Goal: Information Seeking & Learning: Learn about a topic

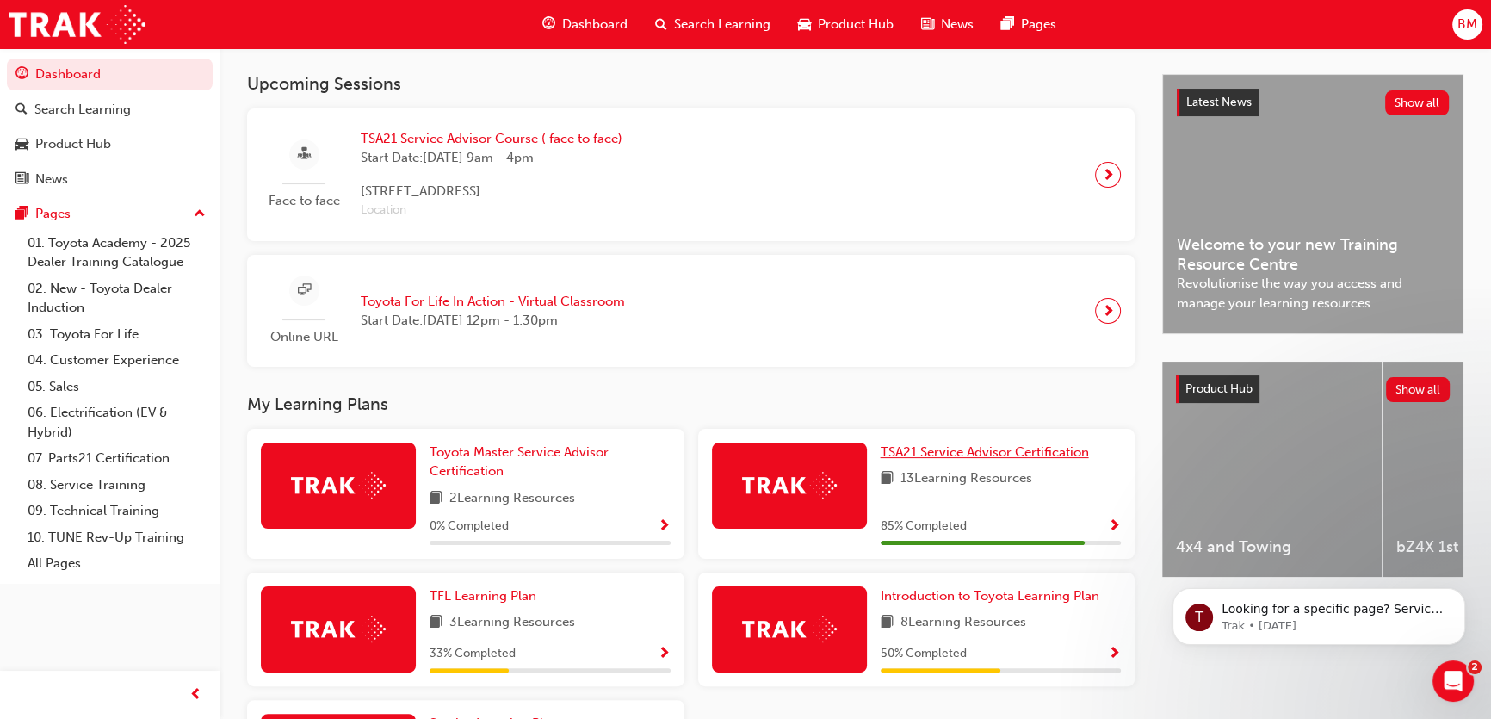
scroll to position [391, 0]
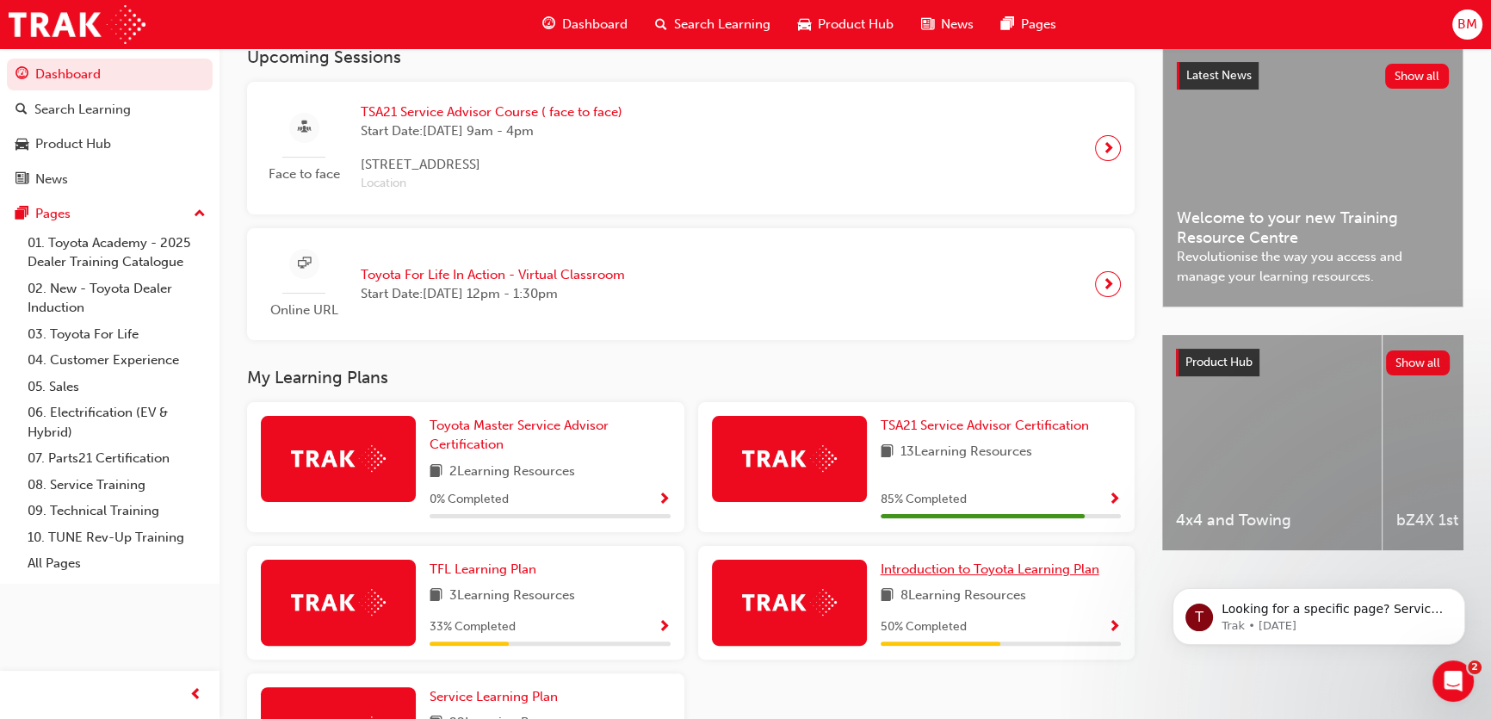
click at [976, 576] on span "Introduction to Toyota Learning Plan" at bounding box center [990, 568] width 219 height 15
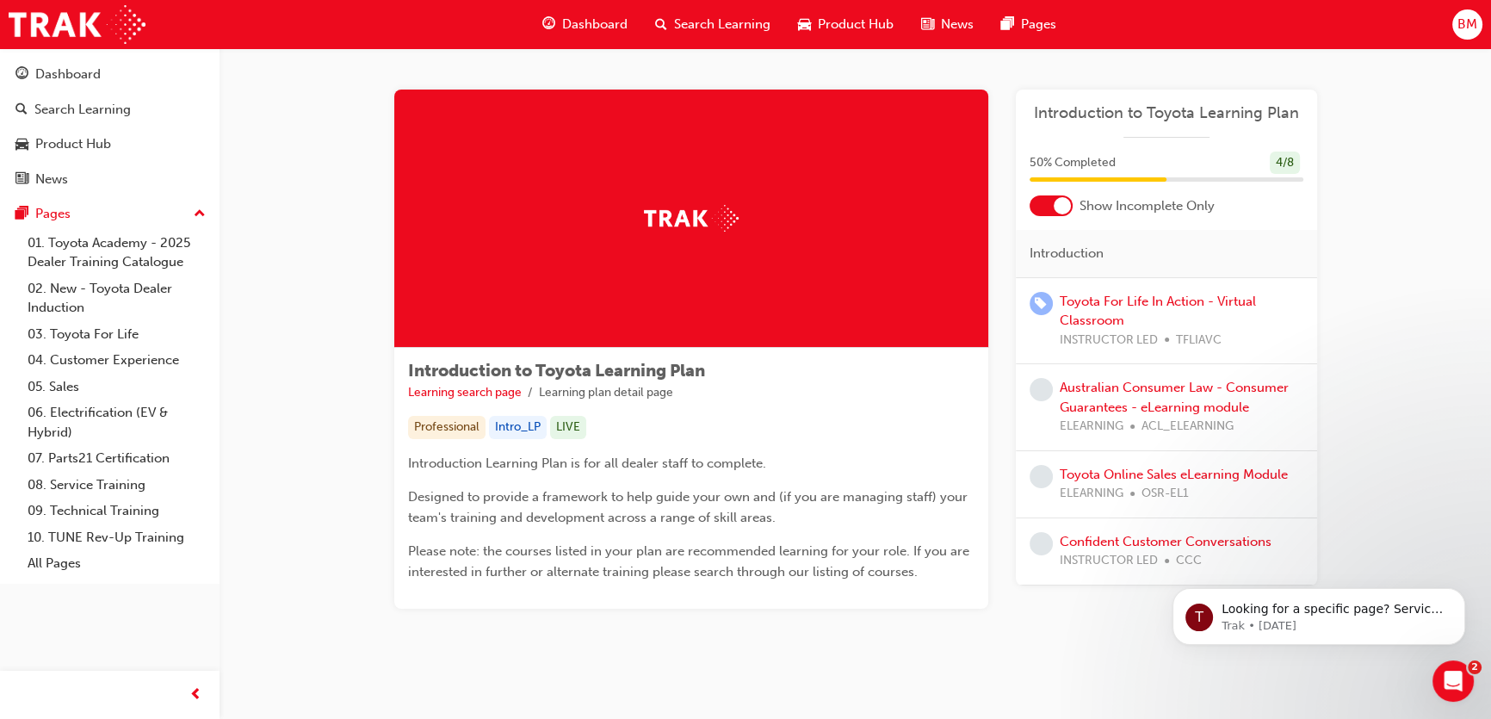
click at [598, 22] on span "Dashboard" at bounding box center [594, 25] width 65 height 20
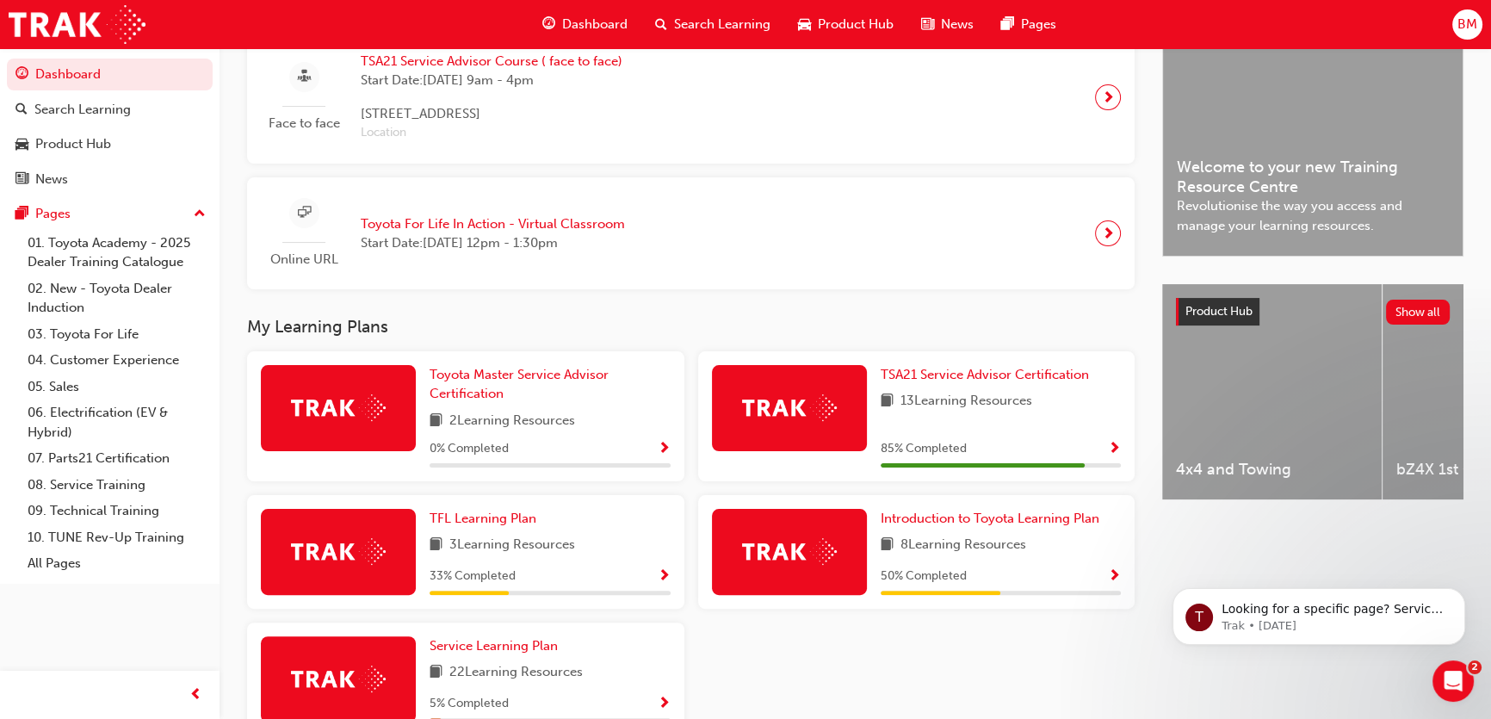
scroll to position [469, 0]
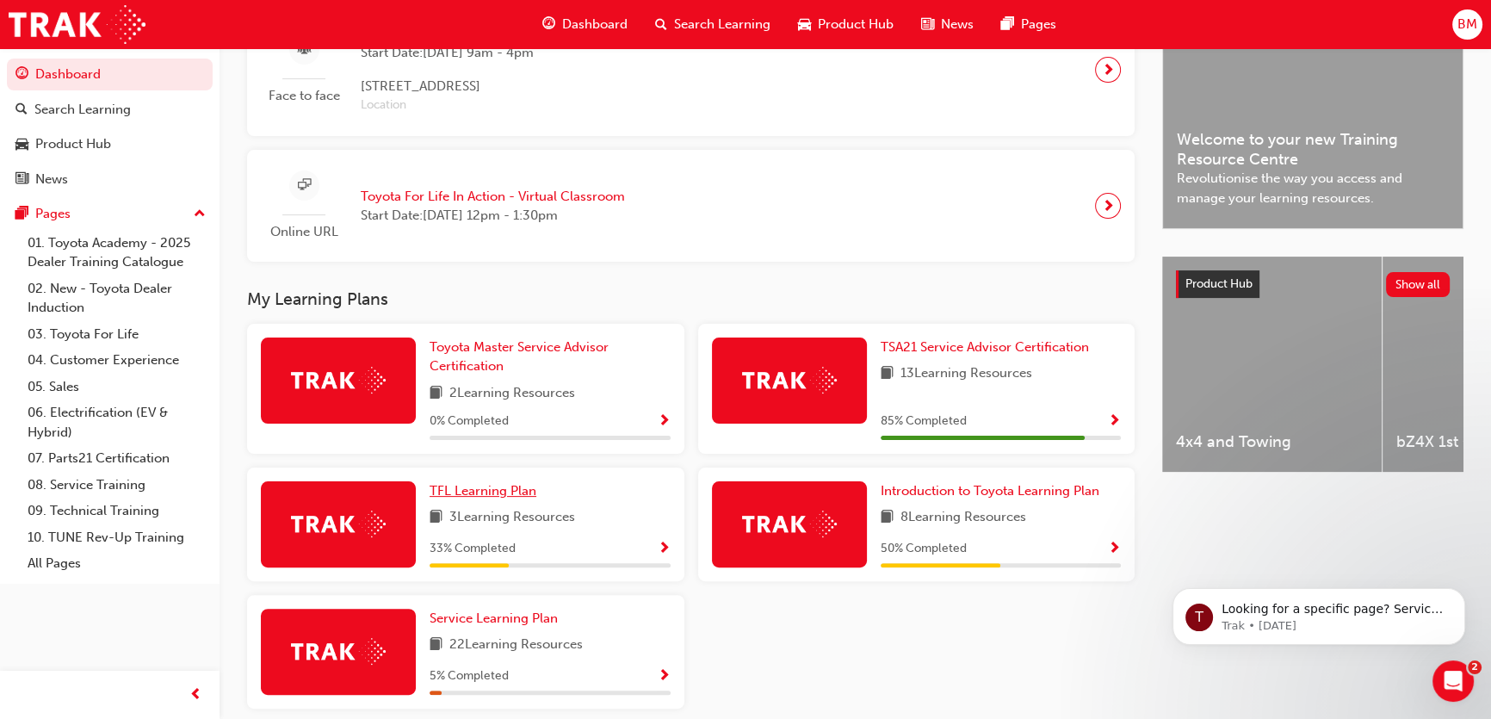
click at [453, 501] on link "TFL Learning Plan" at bounding box center [486, 491] width 114 height 20
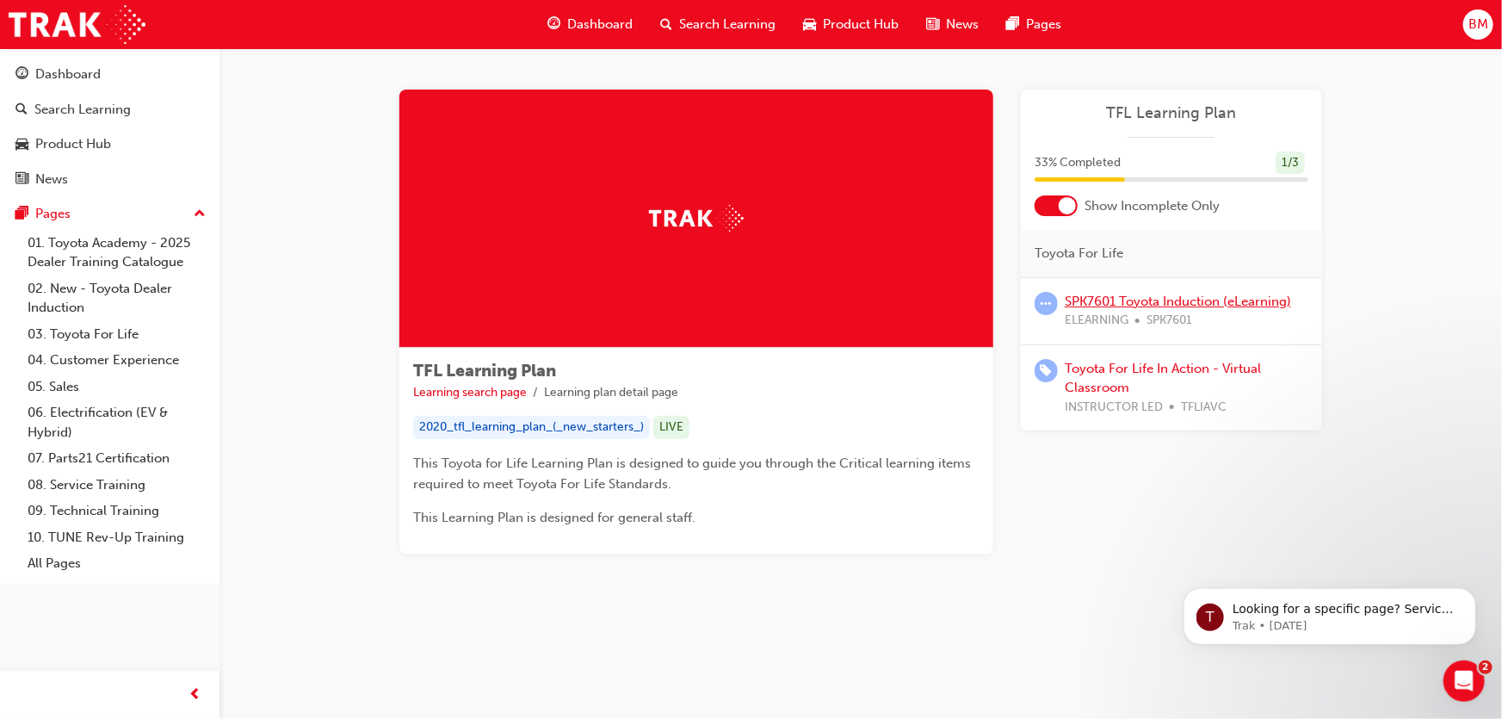
click at [1169, 300] on link "SPK7601 Toyota Induction (eLearning)" at bounding box center [1178, 301] width 226 height 15
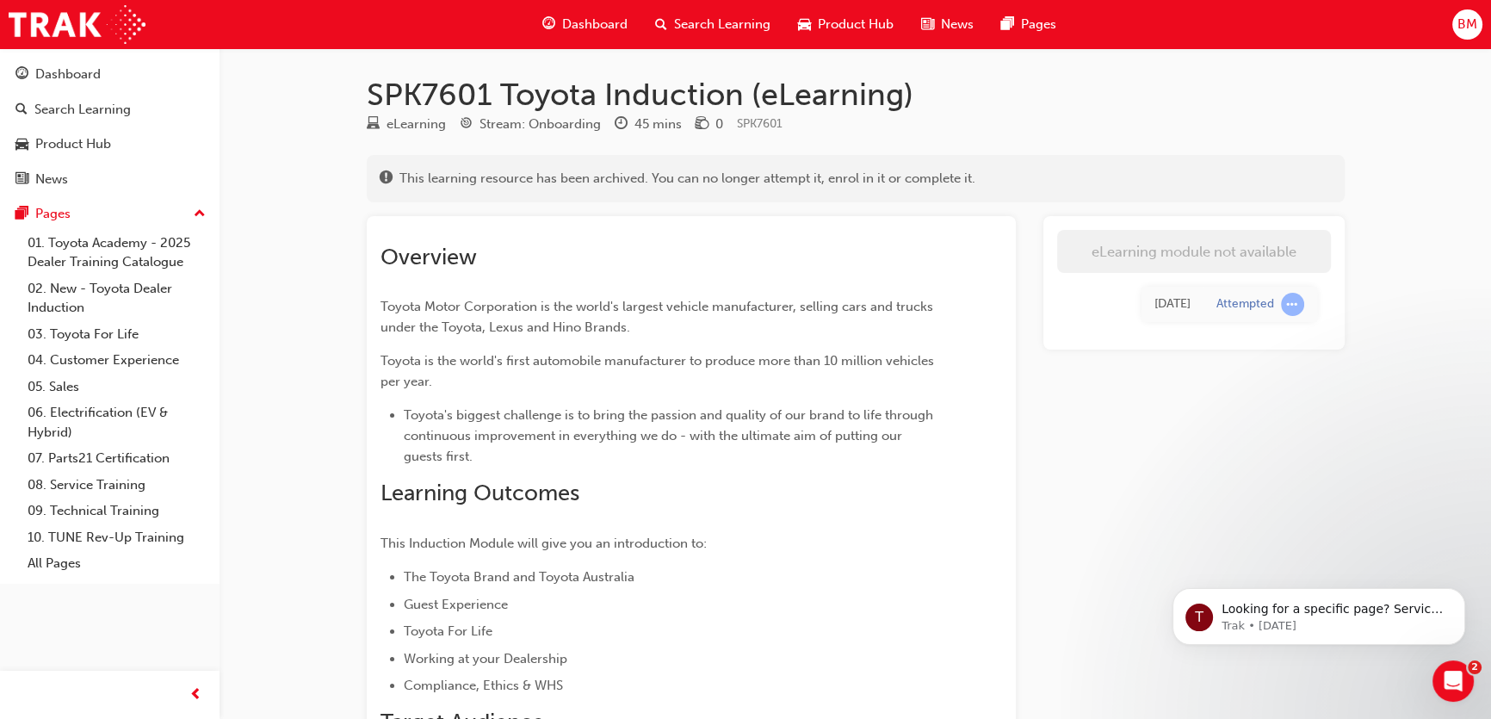
click at [607, 16] on span "Dashboard" at bounding box center [594, 25] width 65 height 20
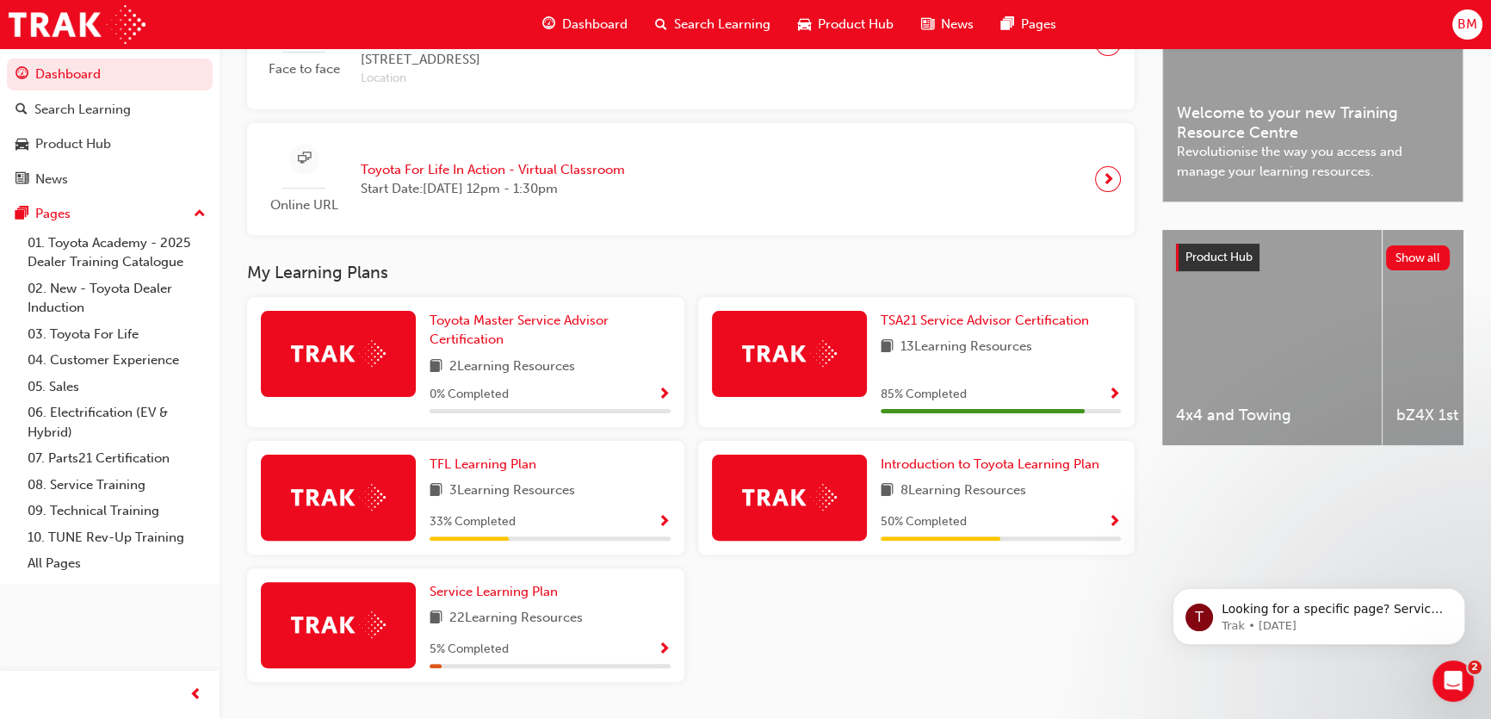
scroll to position [547, 0]
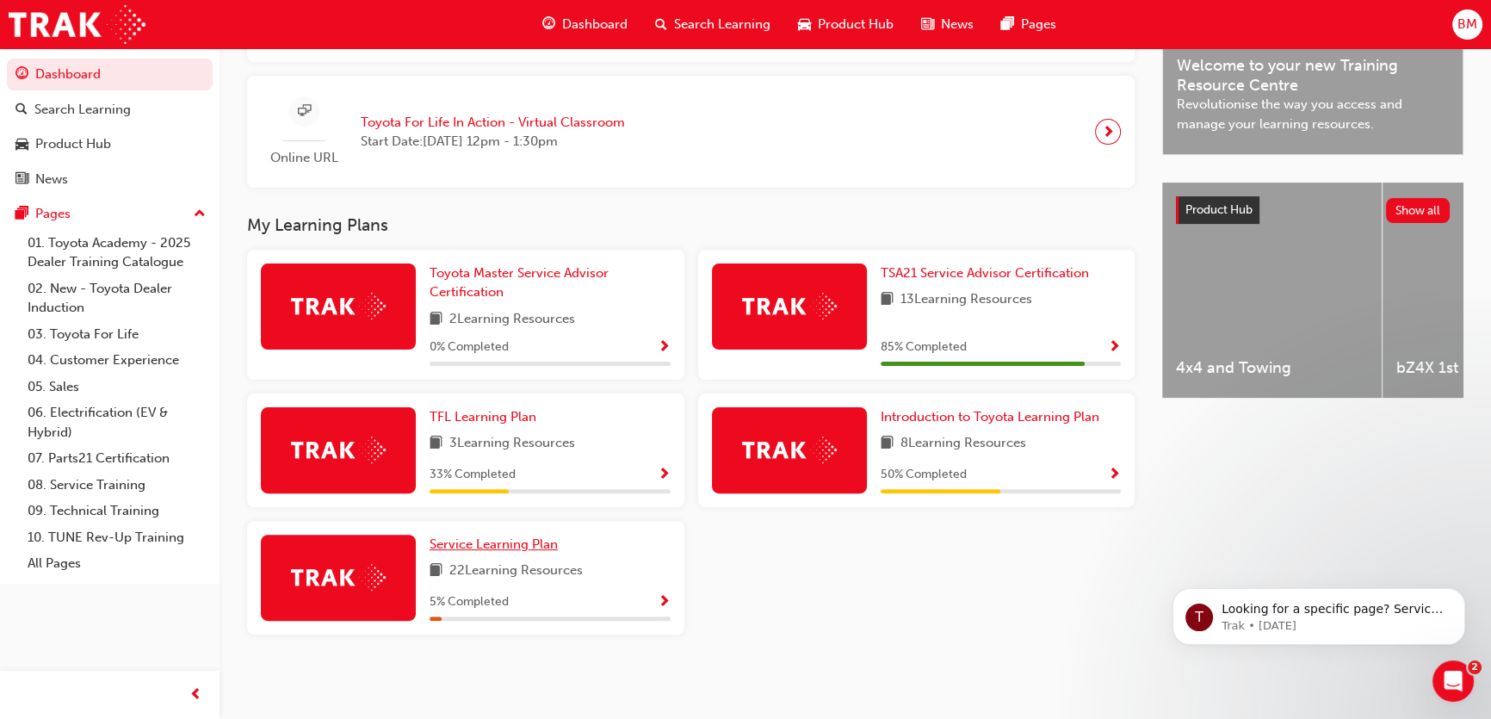
click at [454, 544] on span "Service Learning Plan" at bounding box center [493, 543] width 128 height 15
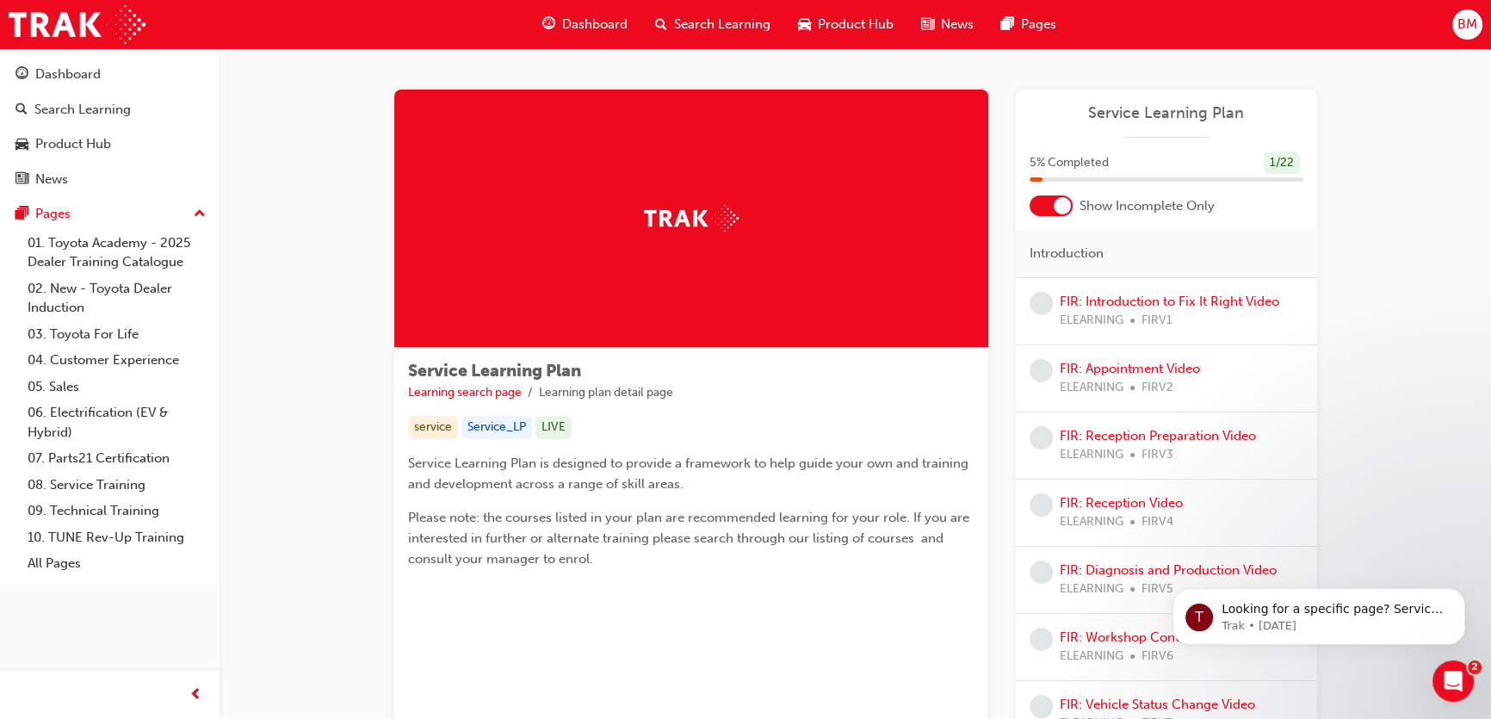
click at [1051, 212] on div at bounding box center [1050, 205] width 43 height 21
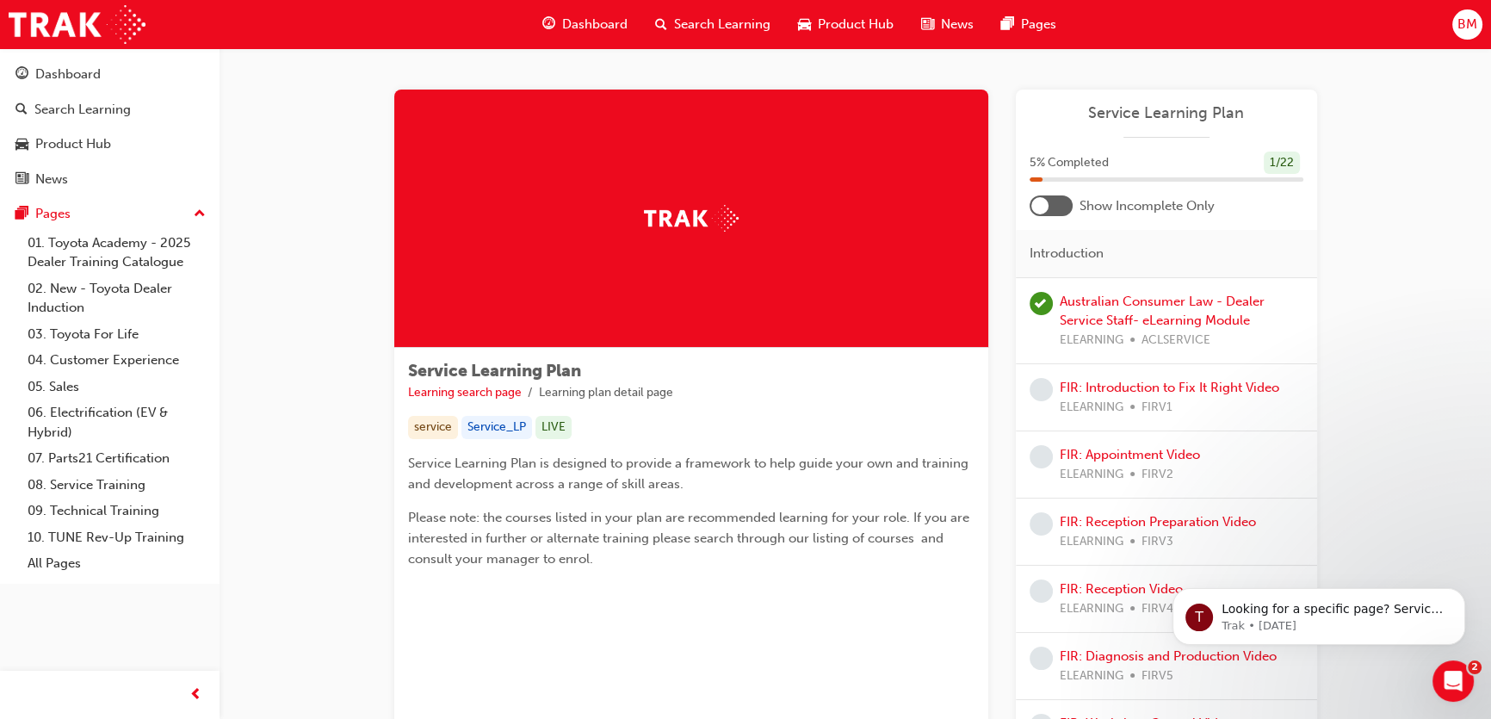
click at [1051, 212] on div at bounding box center [1050, 205] width 43 height 21
